Goal: Book appointment/travel/reservation

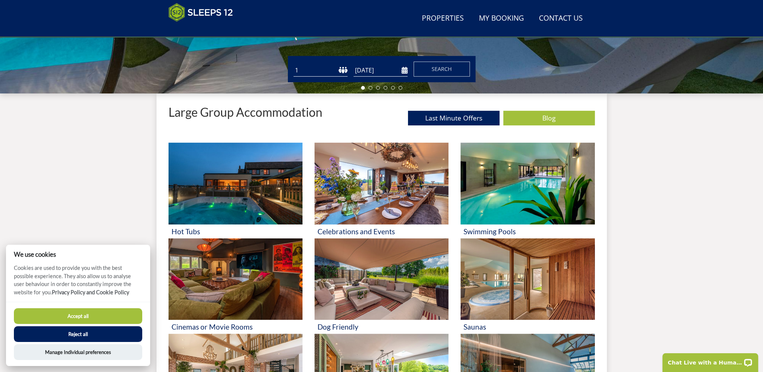
click at [323, 73] on select "1 2 3 4 5 6 7 8 9 10 11 12 13 14 15 16 17 18 19 20 21 22 23 24 25 26 27 28 29 3…" at bounding box center [321, 70] width 54 height 12
select select "6"
click at [294, 64] on select "1 2 3 4 5 6 7 8 9 10 11 12 13 14 15 16 17 18 19 20 21 22 23 24 25 26 27 28 29 3…" at bounding box center [321, 70] width 54 height 12
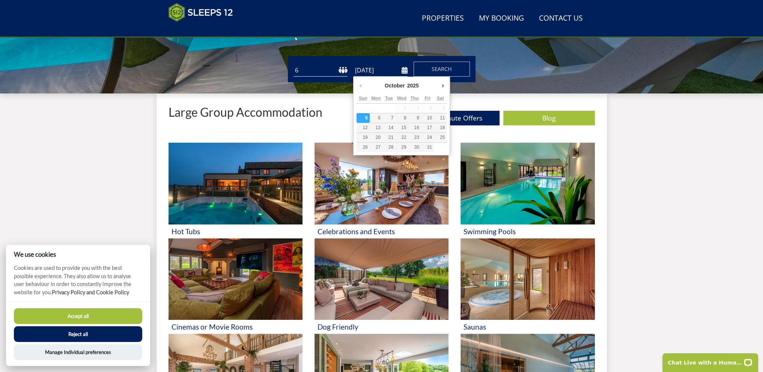
click at [377, 68] on input "[DATE]" at bounding box center [381, 70] width 54 height 12
click at [438, 86] on div "October January February March April May June July August September October Nov…" at bounding box center [402, 87] width 90 height 14
type input "[DATE]"
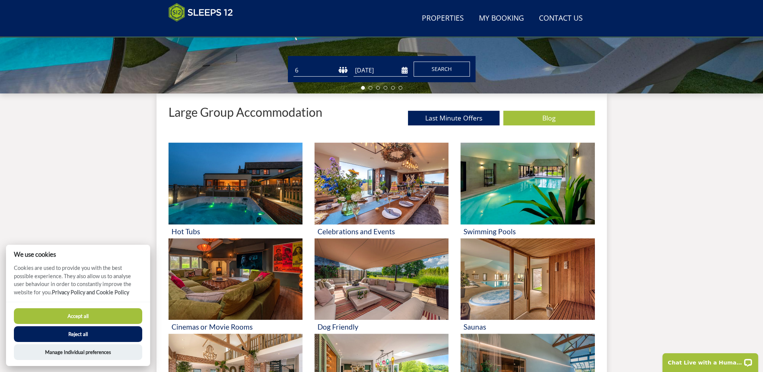
click at [451, 66] on span "Search" at bounding box center [442, 68] width 20 height 7
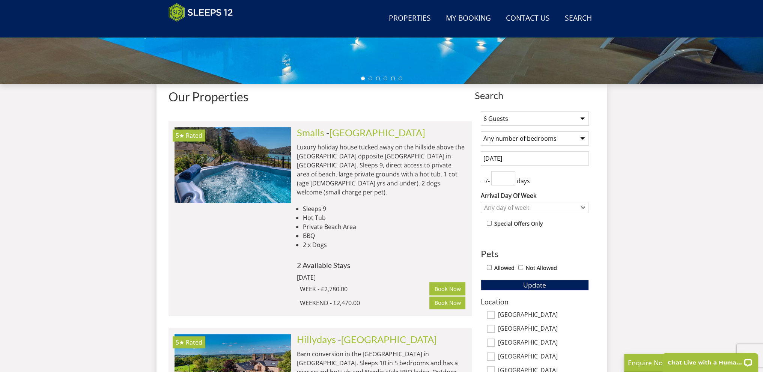
scroll to position [242, 0]
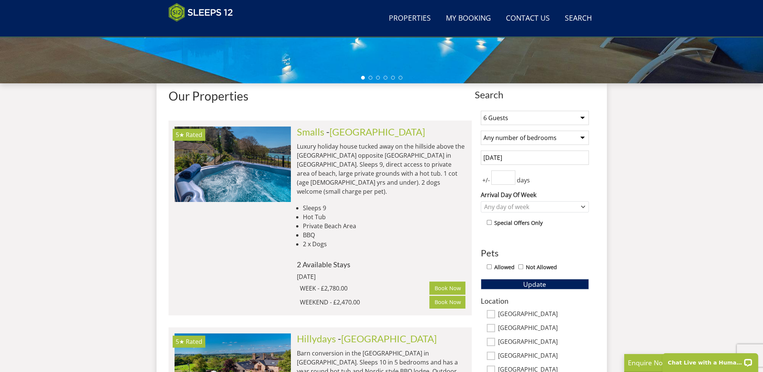
click at [554, 135] on select "Any number of bedrooms 4 Bedrooms 5 Bedrooms 6 Bedrooms 7 Bedrooms 8 Bedrooms 9…" at bounding box center [535, 138] width 108 height 14
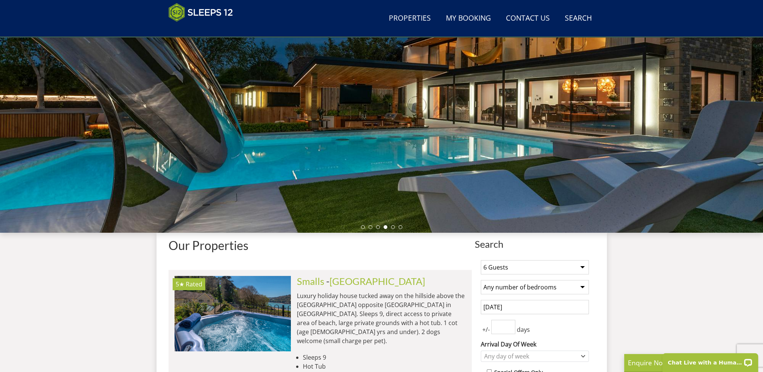
scroll to position [0, 0]
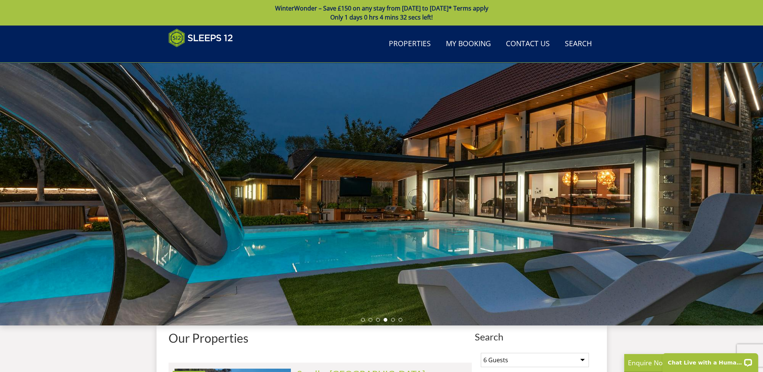
drag, startPoint x: 512, startPoint y: 236, endPoint x: 473, endPoint y: 84, distance: 157.0
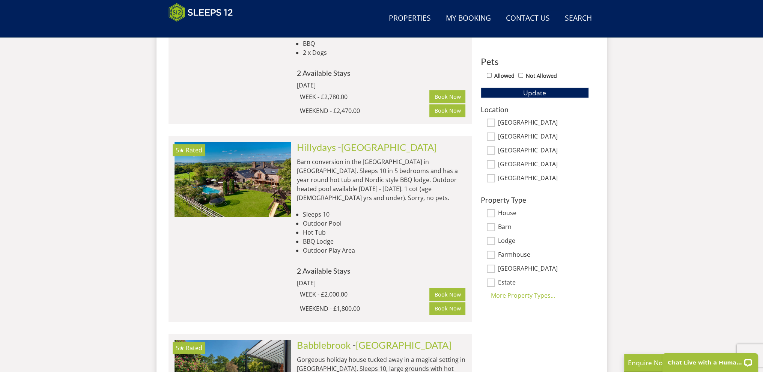
scroll to position [468, 0]
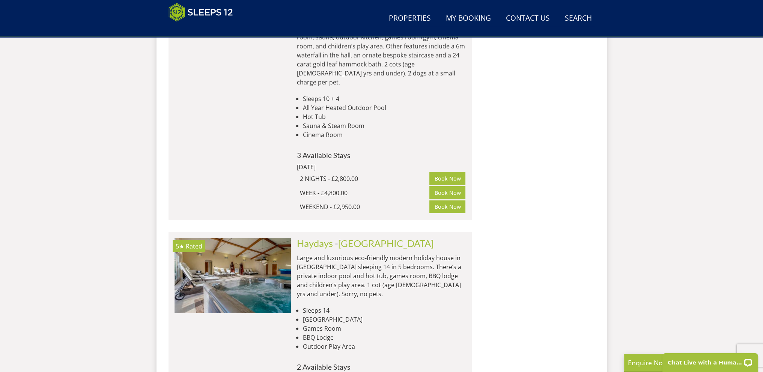
drag, startPoint x: 560, startPoint y: 183, endPoint x: 564, endPoint y: 303, distance: 120.7
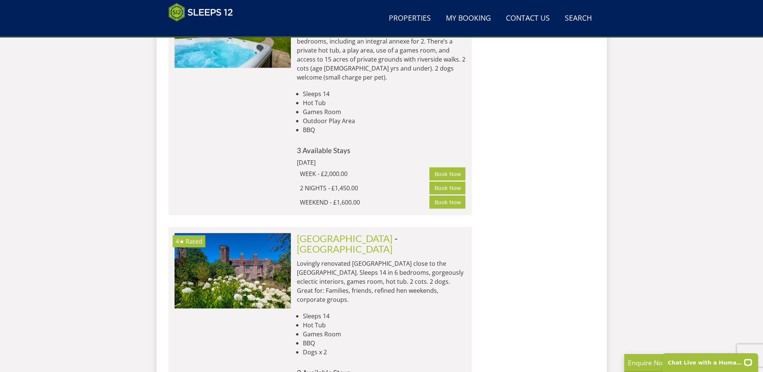
drag, startPoint x: 560, startPoint y: 241, endPoint x: 561, endPoint y: 249, distance: 7.9
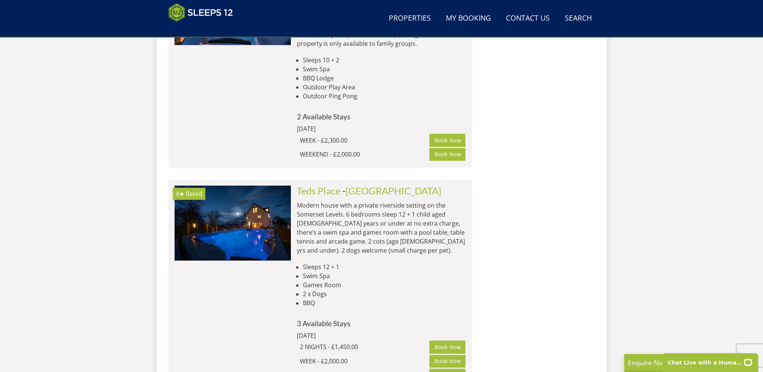
scroll to position [0, 0]
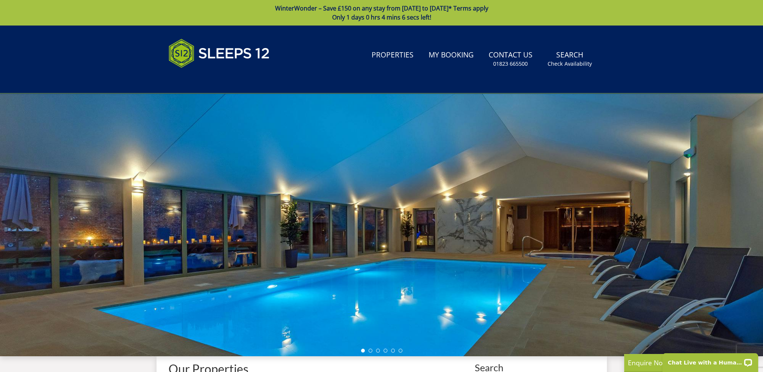
drag, startPoint x: 596, startPoint y: 283, endPoint x: 539, endPoint y: 92, distance: 199.5
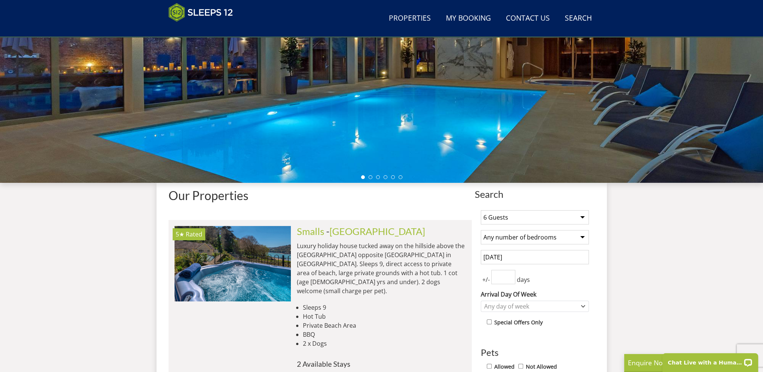
scroll to position [203, 0]
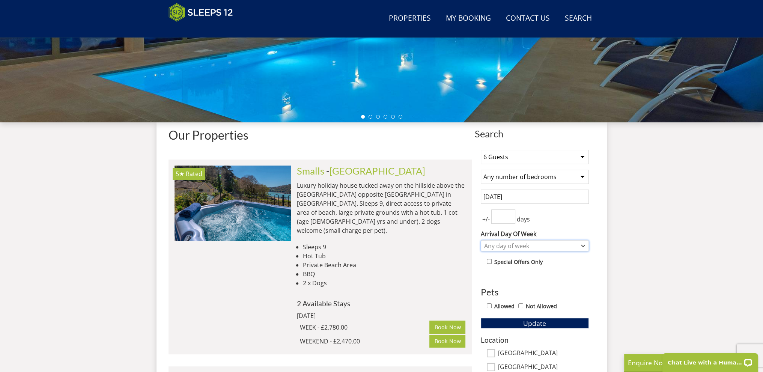
click at [545, 246] on div "Any day of week" at bounding box center [531, 246] width 97 height 8
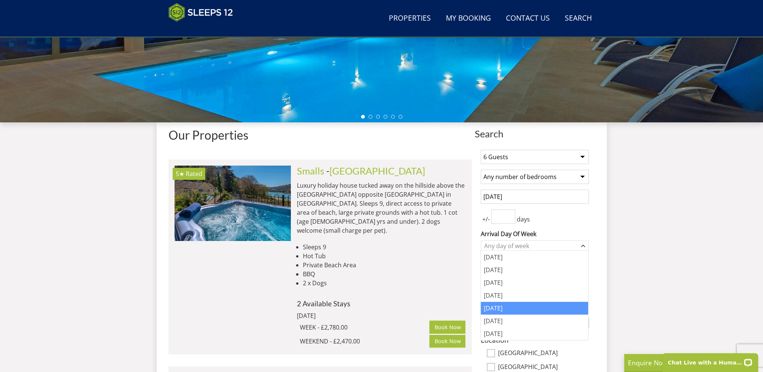
click at [518, 309] on div "[DATE]" at bounding box center [534, 308] width 107 height 13
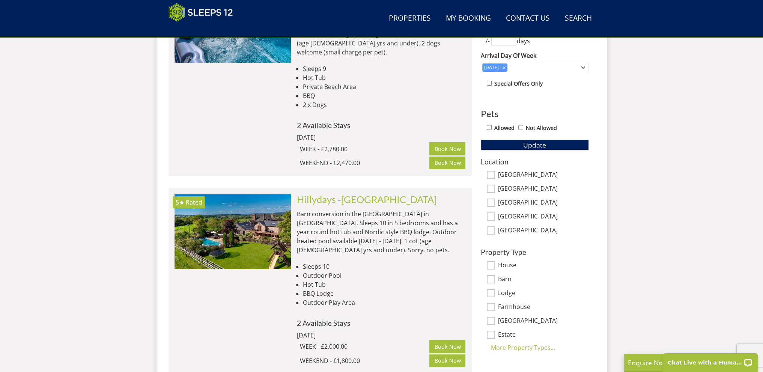
scroll to position [429, 0]
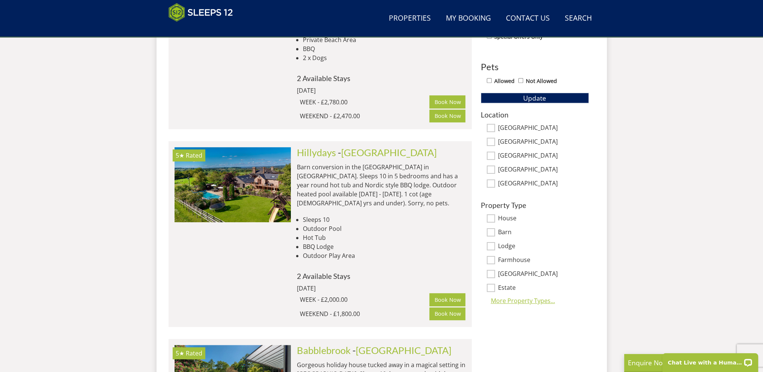
click at [515, 302] on div "More Property Types..." at bounding box center [535, 300] width 108 height 9
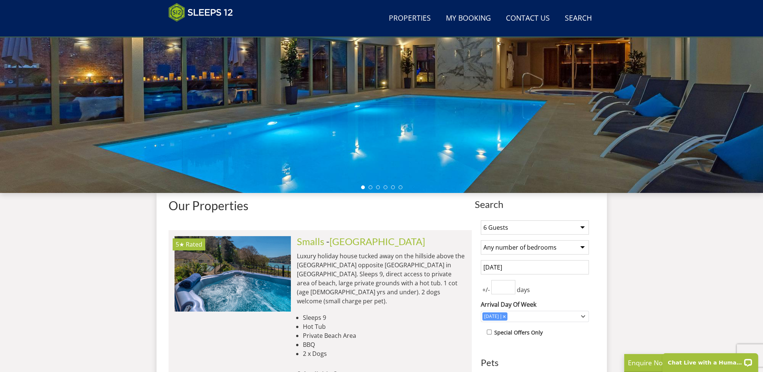
drag, startPoint x: 625, startPoint y: 250, endPoint x: 594, endPoint y: 124, distance: 130.1
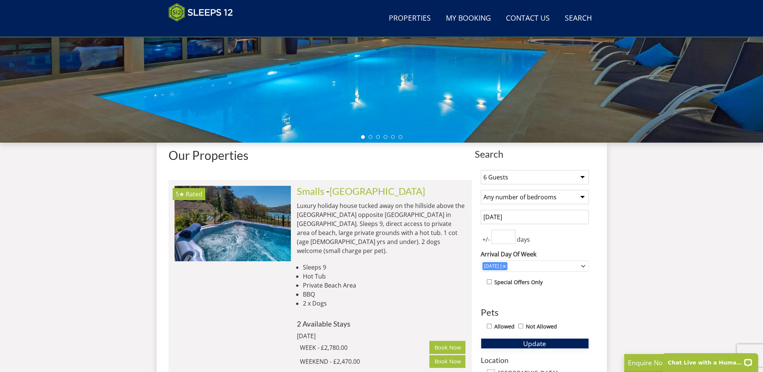
scroll to position [279, 0]
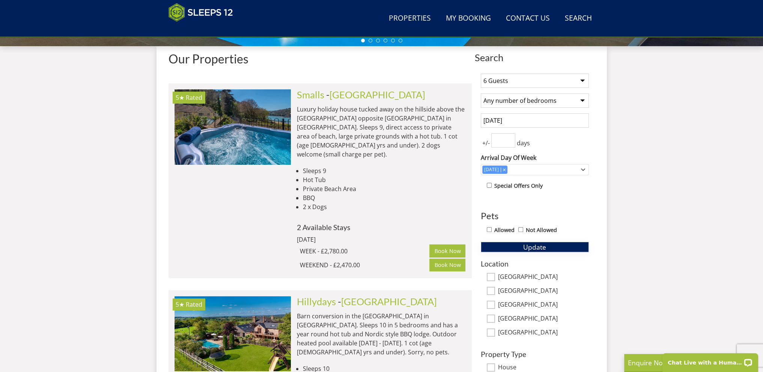
click at [541, 243] on span "Update" at bounding box center [535, 247] width 23 height 9
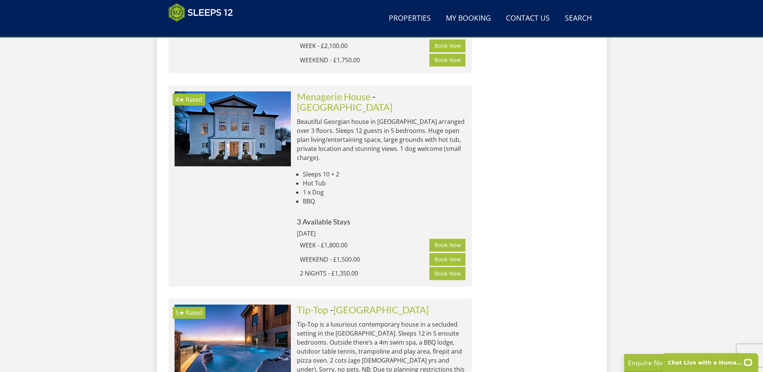
scroll to position [843, 0]
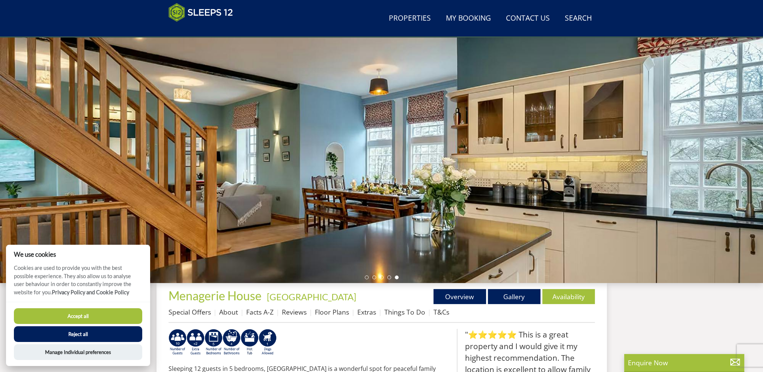
scroll to position [45, 0]
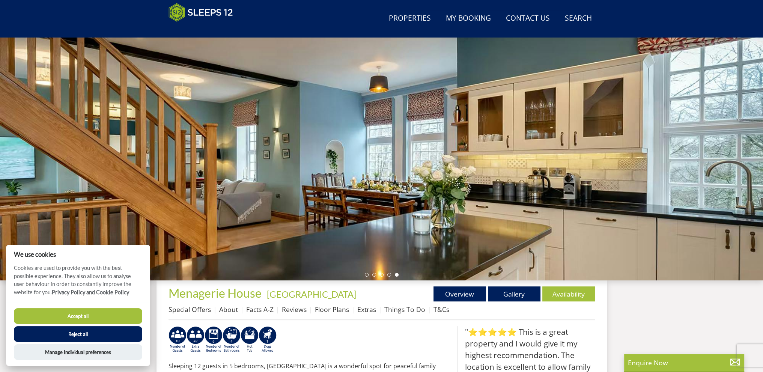
click at [380, 134] on div at bounding box center [381, 149] width 763 height 263
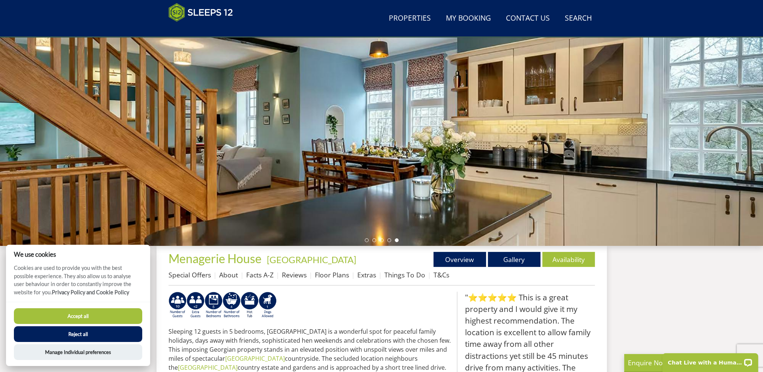
scroll to position [83, 0]
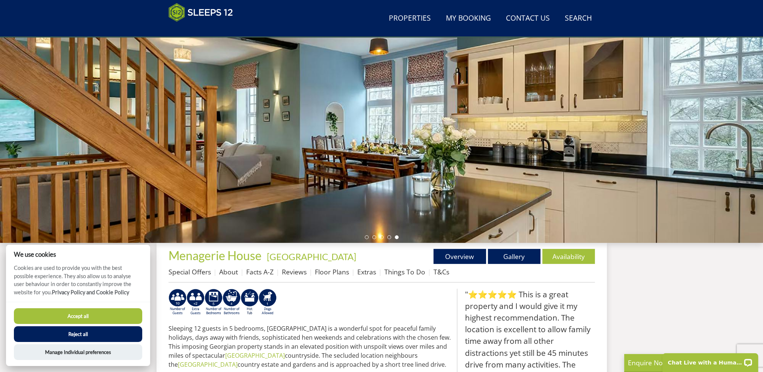
drag, startPoint x: 416, startPoint y: 208, endPoint x: 389, endPoint y: 197, distance: 28.8
click at [389, 197] on div at bounding box center [381, 111] width 763 height 263
drag, startPoint x: 416, startPoint y: 151, endPoint x: 548, endPoint y: 128, distance: 134.1
click at [601, 131] on div at bounding box center [381, 111] width 763 height 263
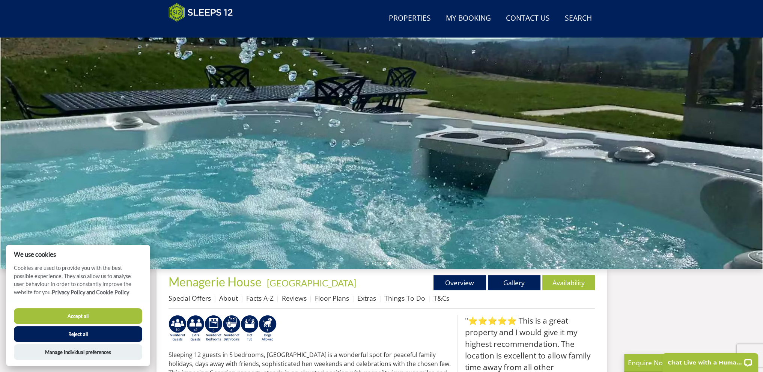
scroll to position [0, 0]
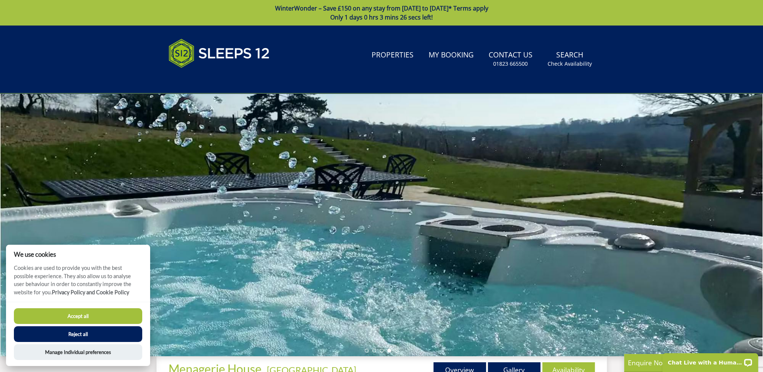
click at [34, 216] on div at bounding box center [381, 225] width 763 height 263
drag, startPoint x: 701, startPoint y: 184, endPoint x: 718, endPoint y: 190, distance: 18.8
click at [704, 184] on div at bounding box center [381, 225] width 763 height 263
click at [718, 190] on div at bounding box center [381, 225] width 763 height 263
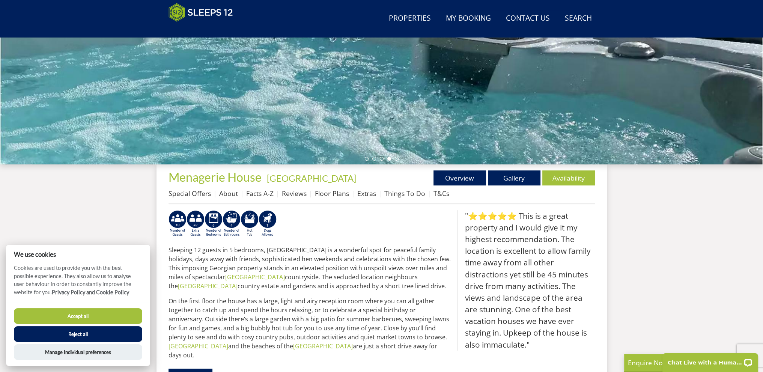
scroll to position [157, 0]
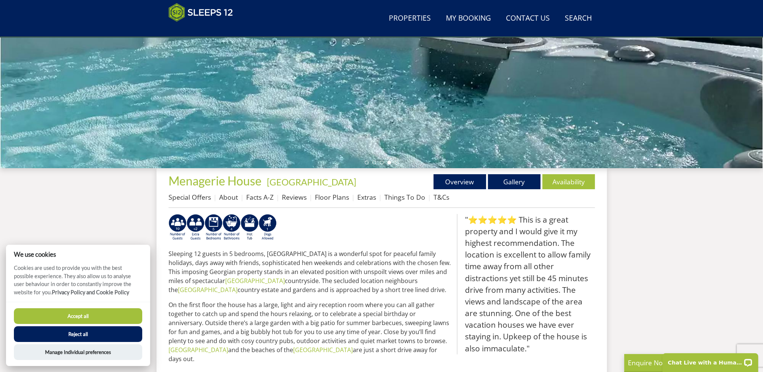
click at [88, 335] on button "Reject all" at bounding box center [78, 334] width 128 height 16
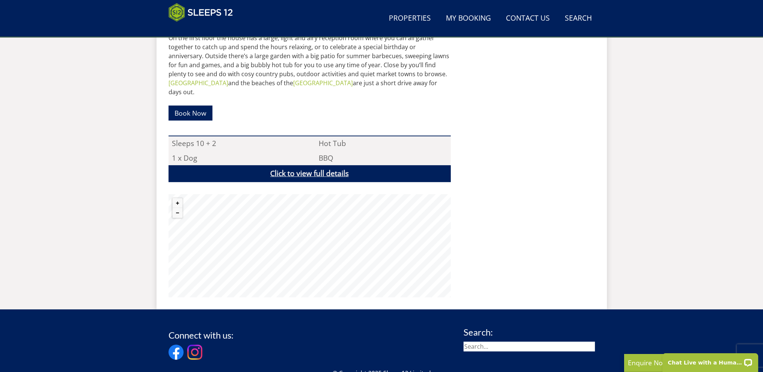
click at [323, 165] on link "Click to view full details" at bounding box center [310, 173] width 282 height 17
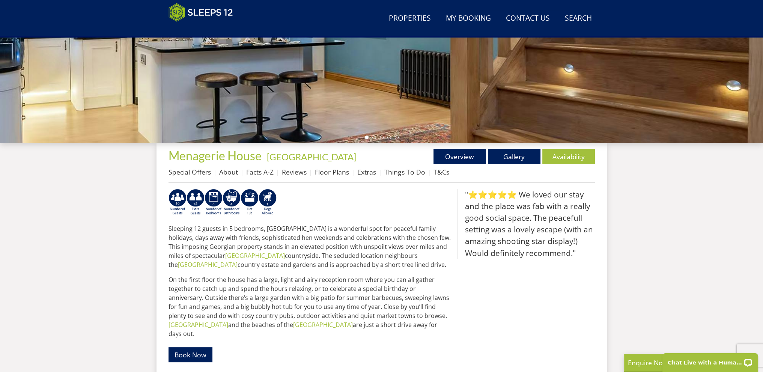
scroll to position [161, 0]
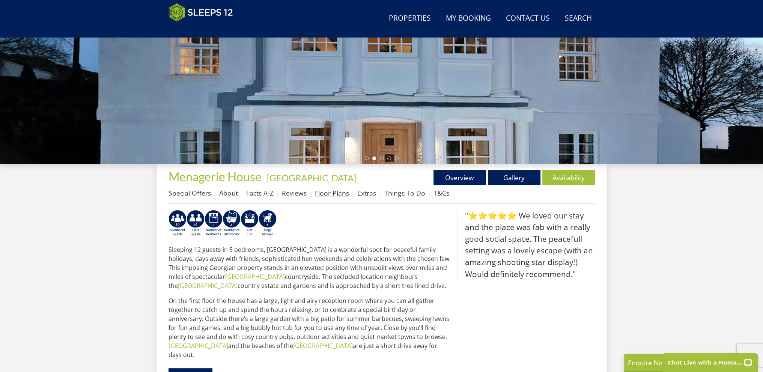
click at [328, 193] on link "Floor Plans" at bounding box center [332, 193] width 34 height 9
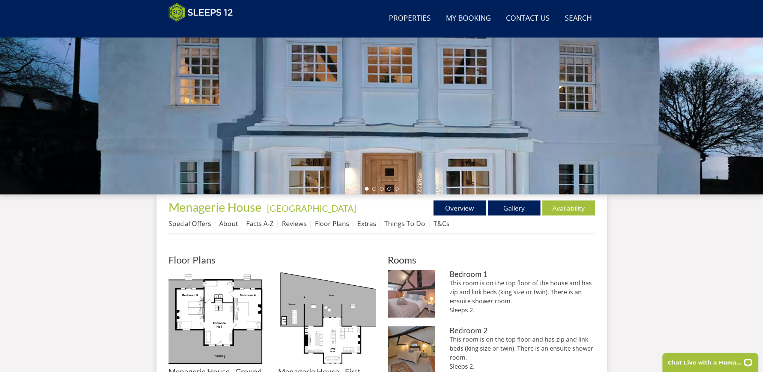
scroll to position [88, 0]
